Goal: Find specific page/section: Find specific page/section

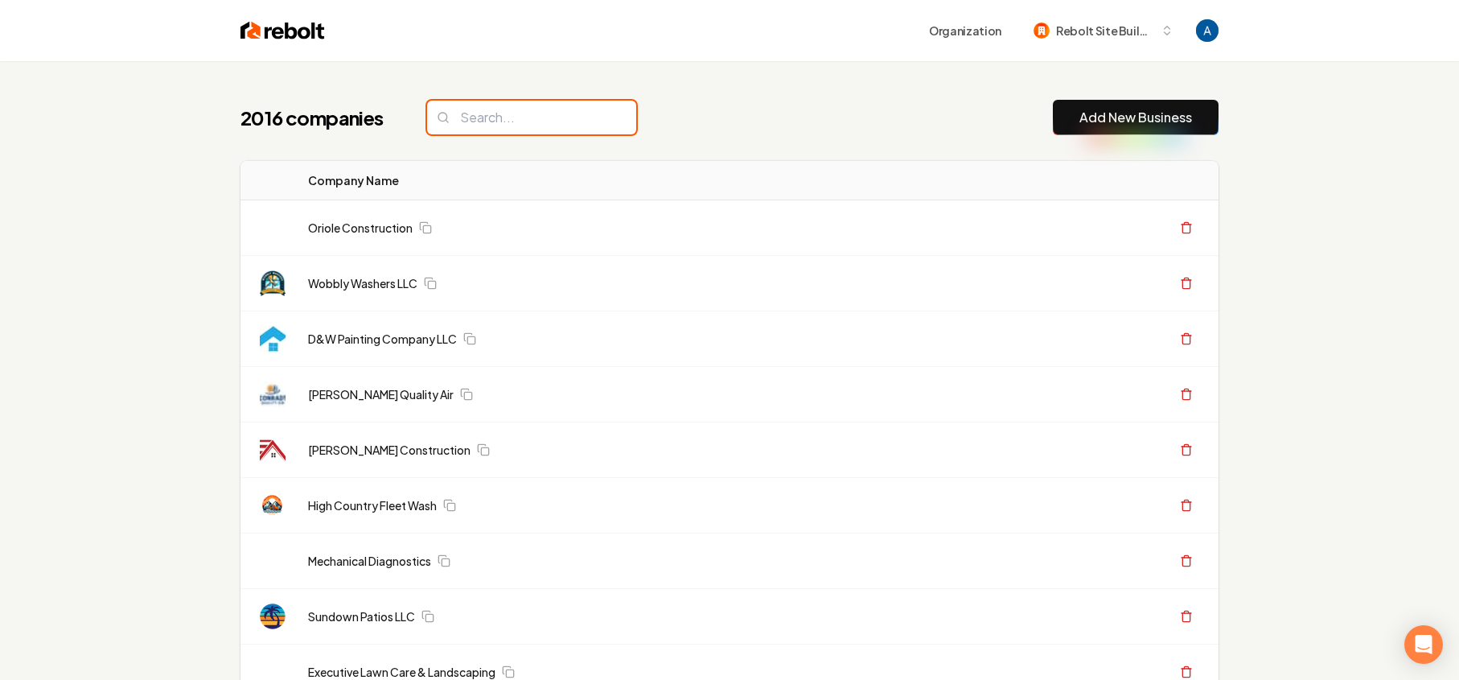
click at [499, 129] on input "search" at bounding box center [531, 118] width 209 height 34
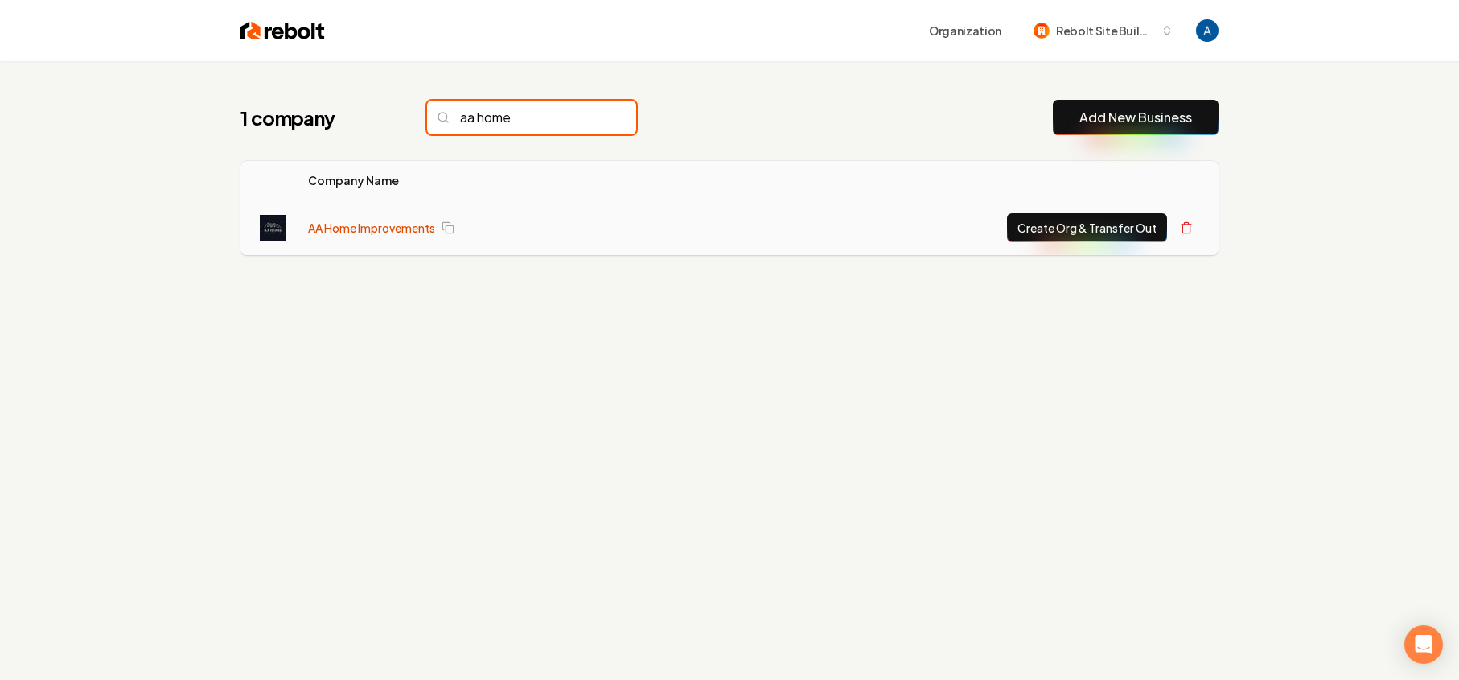
type input "aa home"
click at [367, 228] on link "AA Home Improvements" at bounding box center [371, 228] width 127 height 16
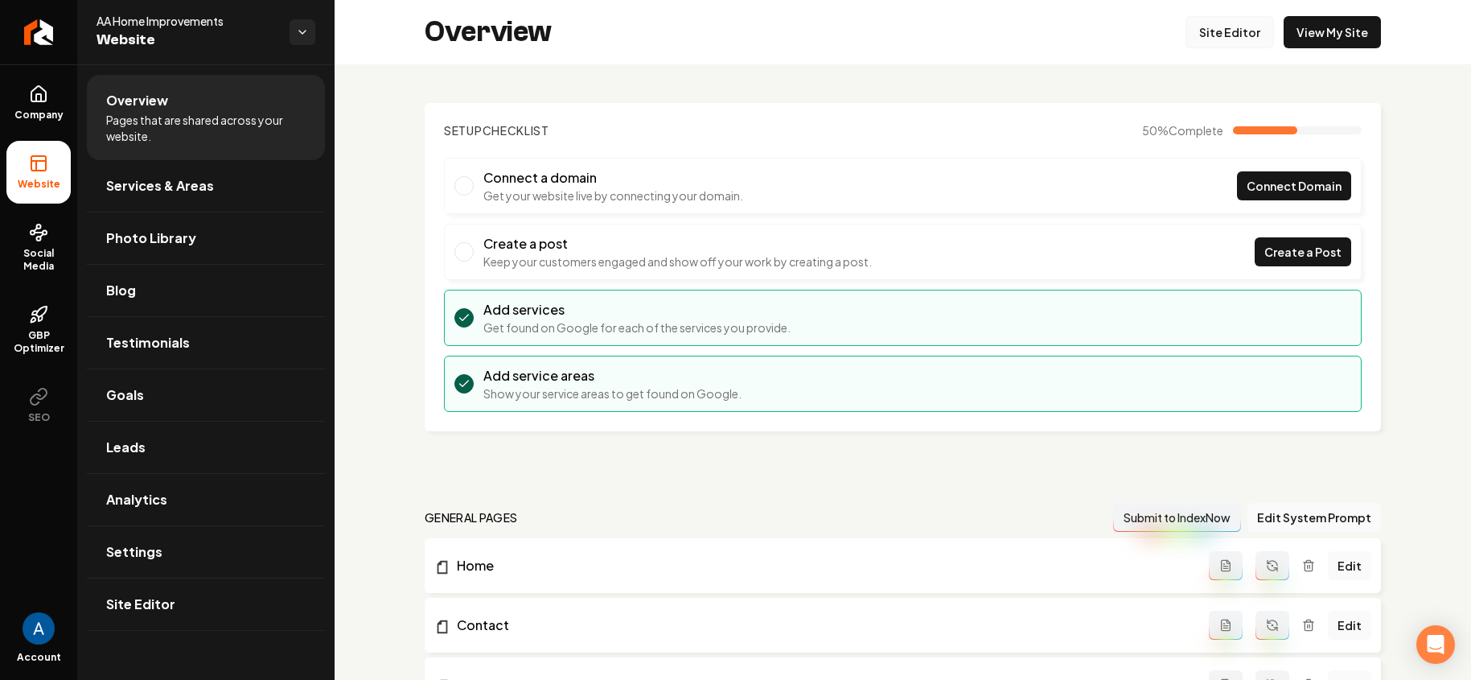
click at [1210, 40] on link "Site Editor" at bounding box center [1229, 32] width 88 height 32
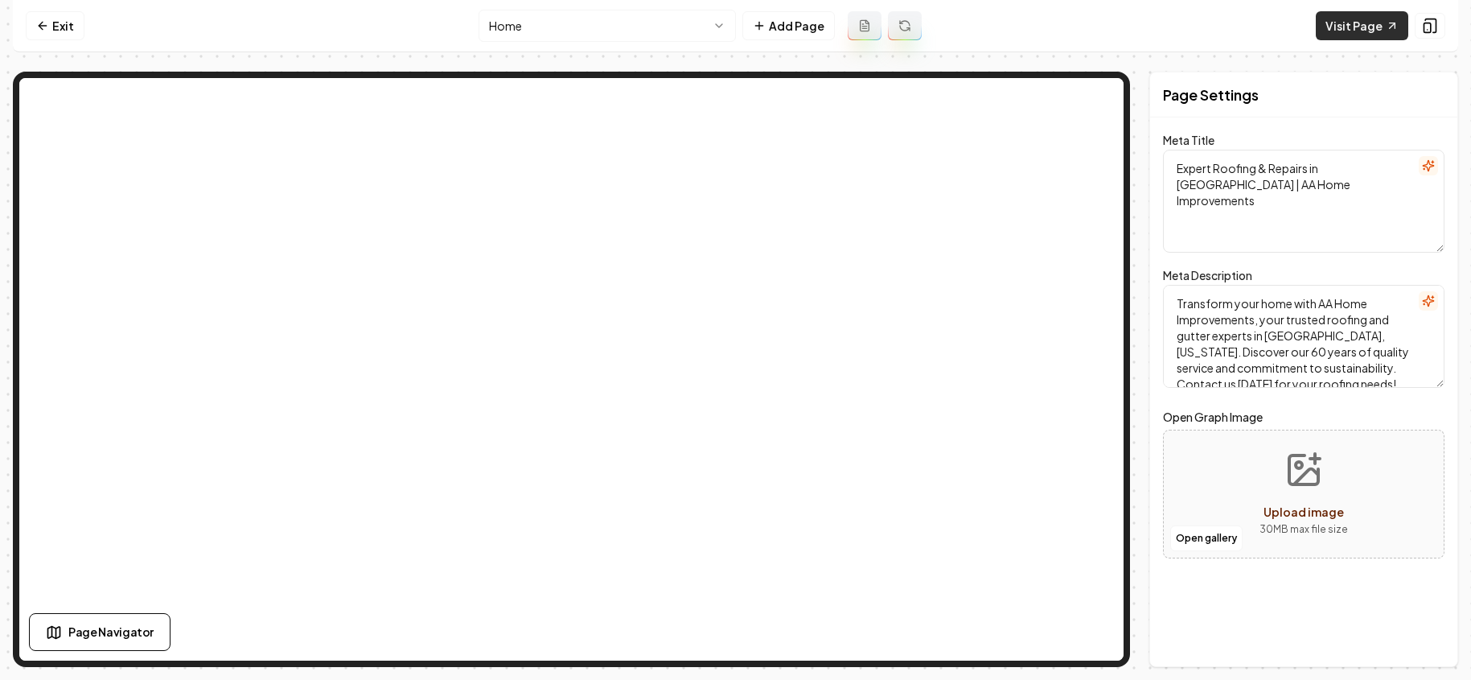
click at [1348, 18] on link "Visit Page" at bounding box center [1362, 25] width 92 height 29
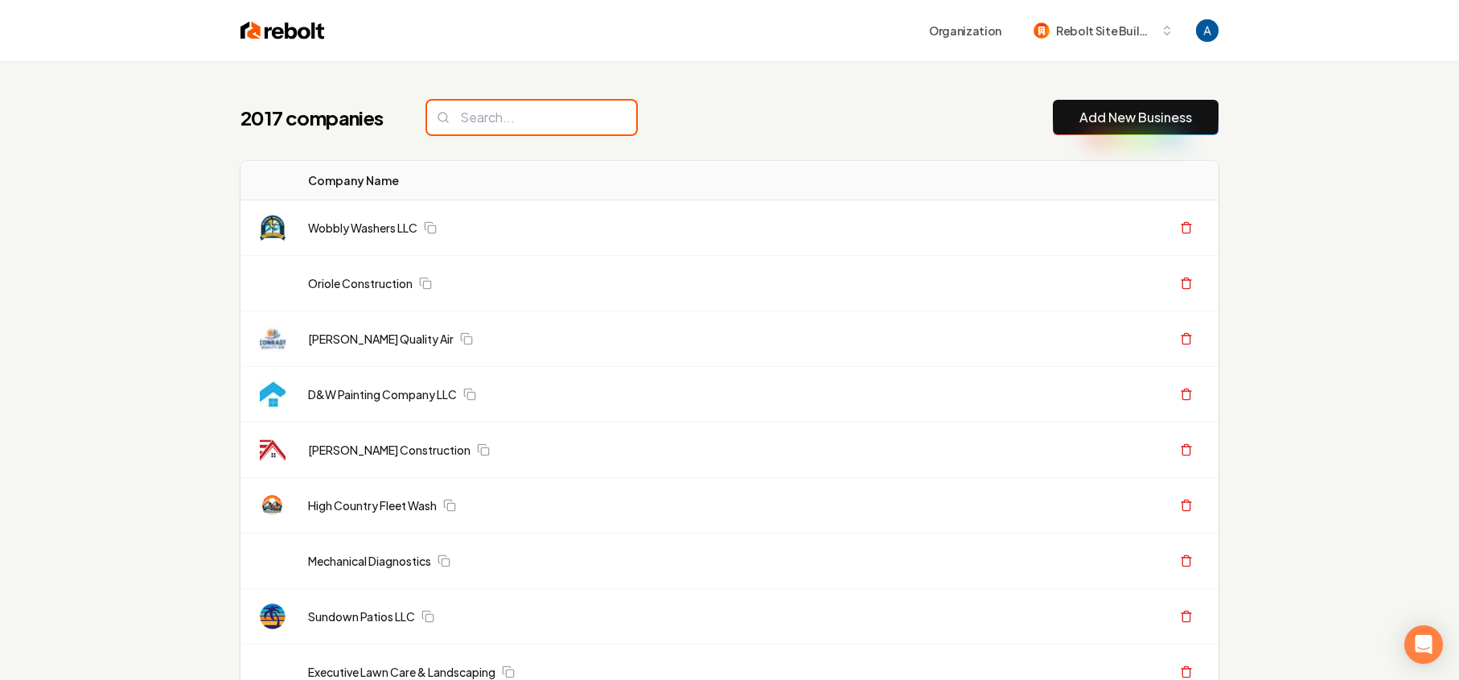
click at [483, 126] on input "search" at bounding box center [531, 118] width 209 height 34
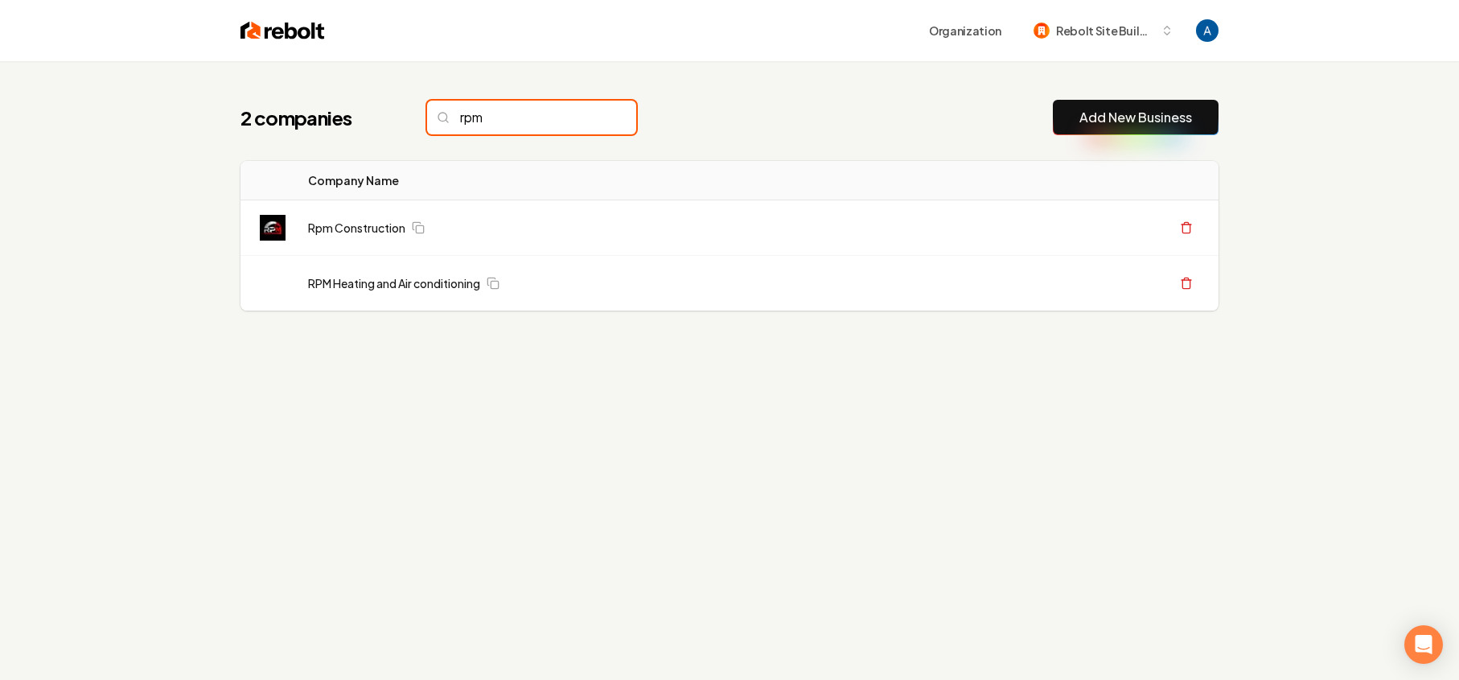
type input "rpm"
